Goal: Book appointment/travel/reservation

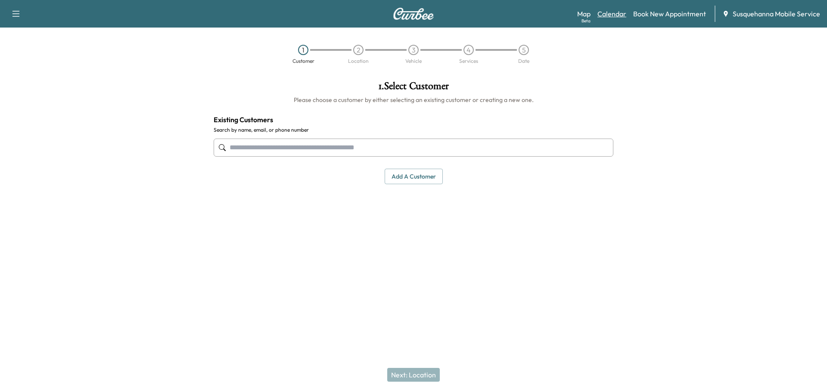
click at [605, 16] on link "Calendar" at bounding box center [611, 14] width 29 height 10
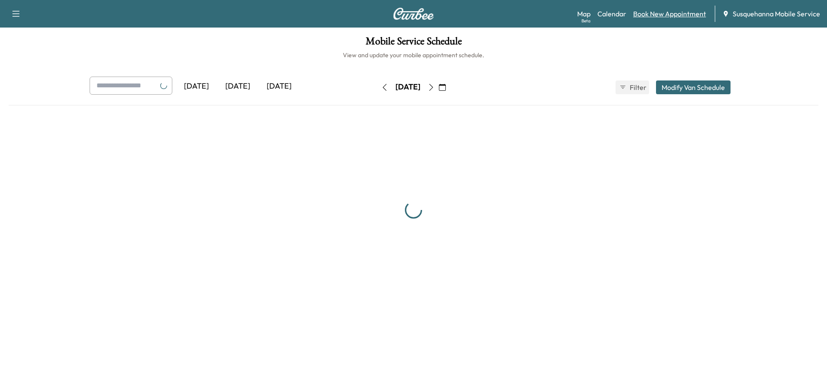
click at [661, 15] on link "Book New Appointment" at bounding box center [669, 14] width 73 height 10
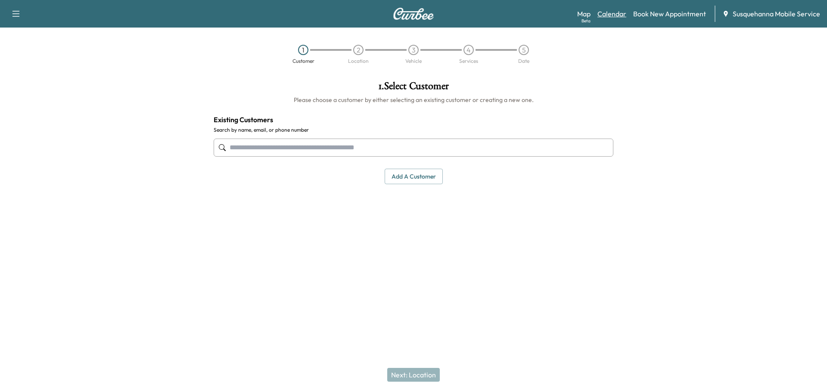
click at [606, 12] on link "Calendar" at bounding box center [611, 14] width 29 height 10
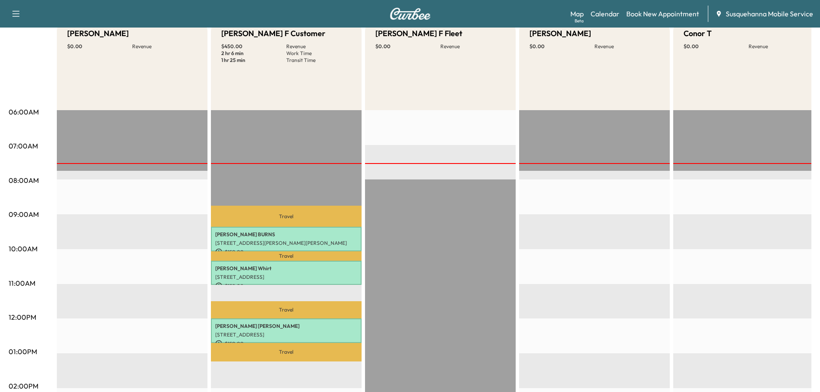
scroll to position [138, 0]
